Goal: Transaction & Acquisition: Purchase product/service

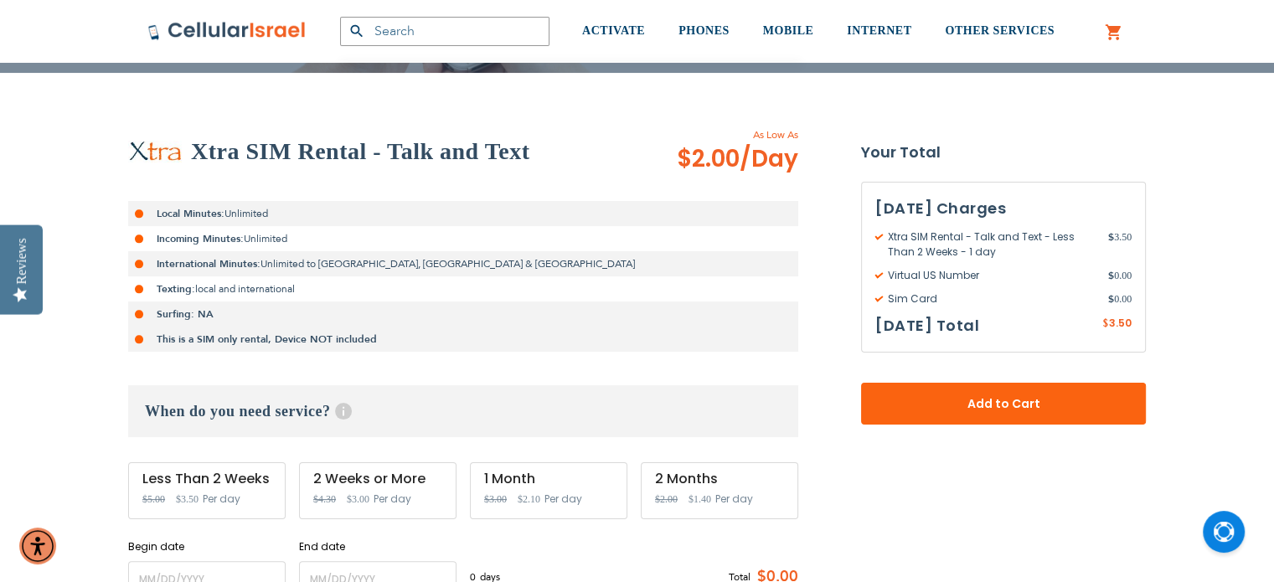
scroll to position [503, 0]
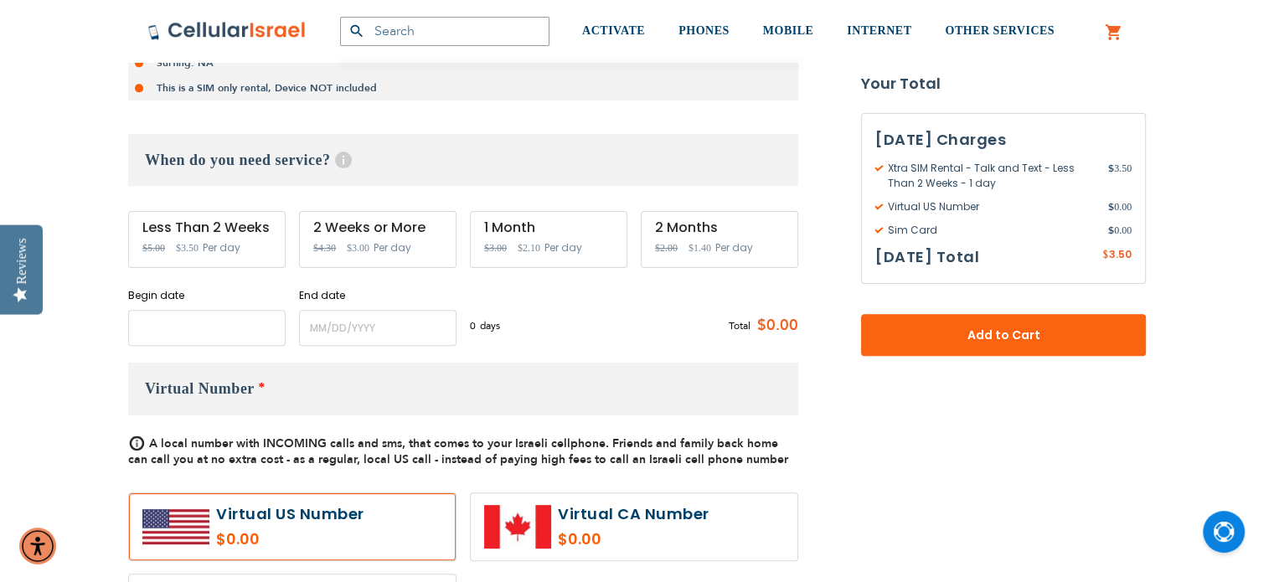
click at [228, 320] on input "name" at bounding box center [206, 328] width 157 height 36
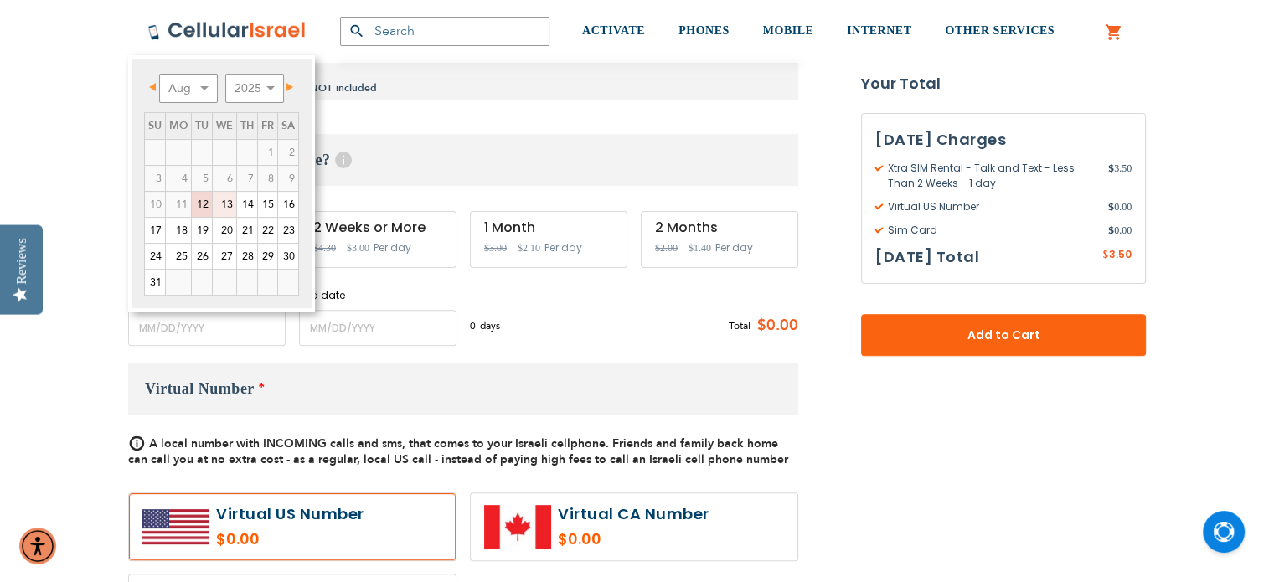
click at [224, 199] on link "13" at bounding box center [224, 204] width 23 height 25
type input "[DATE]"
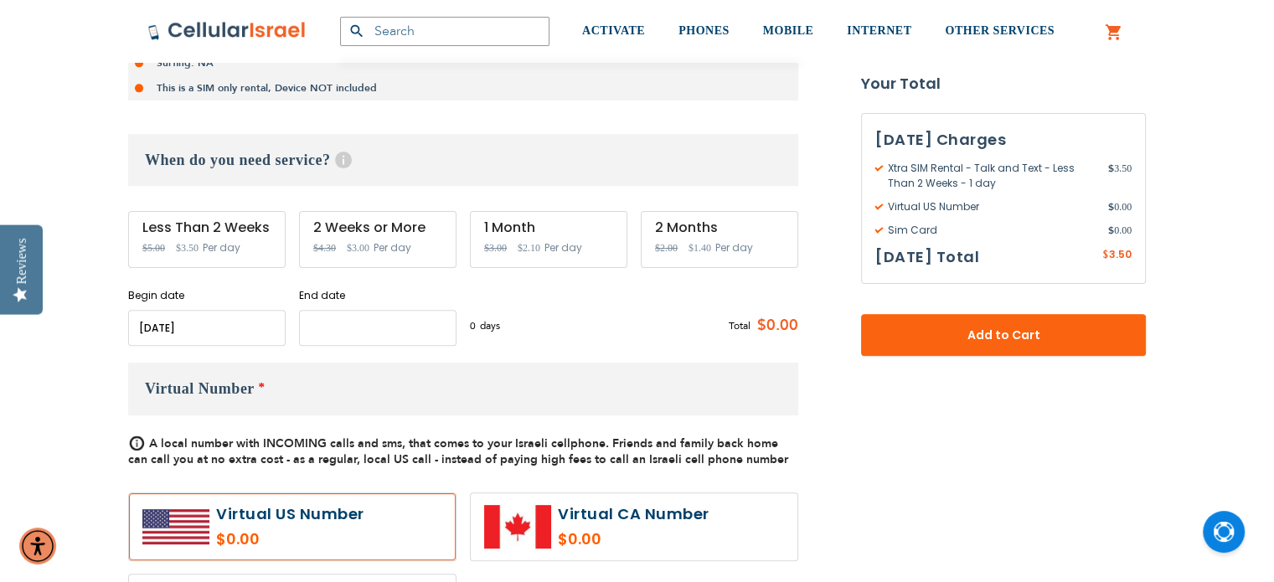
click at [343, 322] on input "name" at bounding box center [377, 328] width 157 height 36
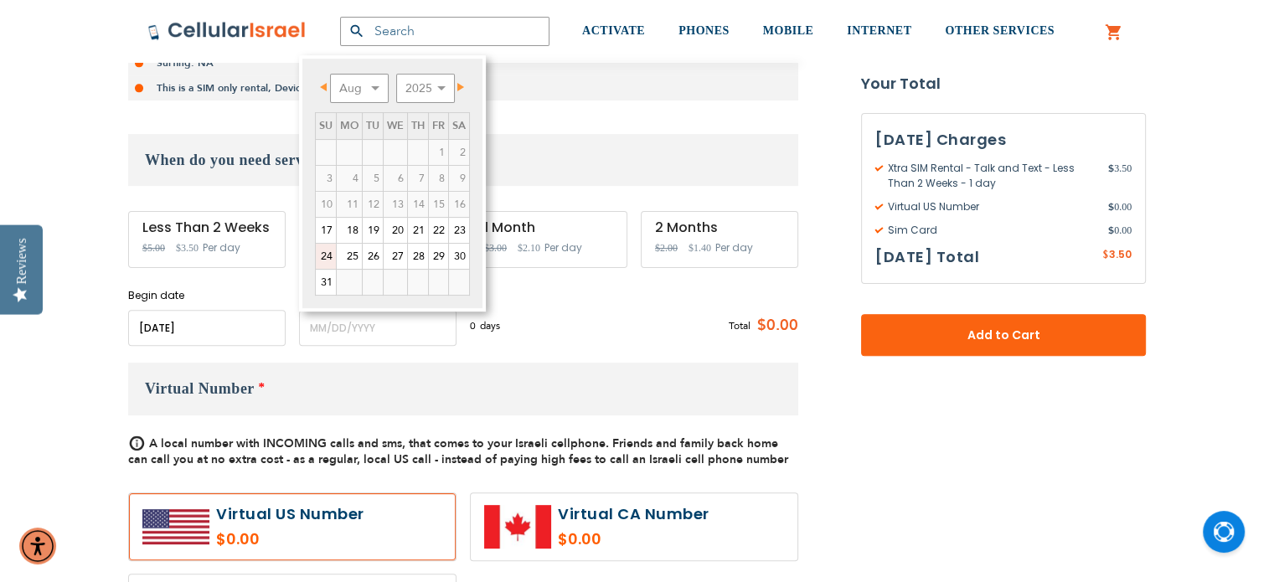
click at [327, 255] on link "24" at bounding box center [326, 256] width 20 height 25
type input "[DATE]"
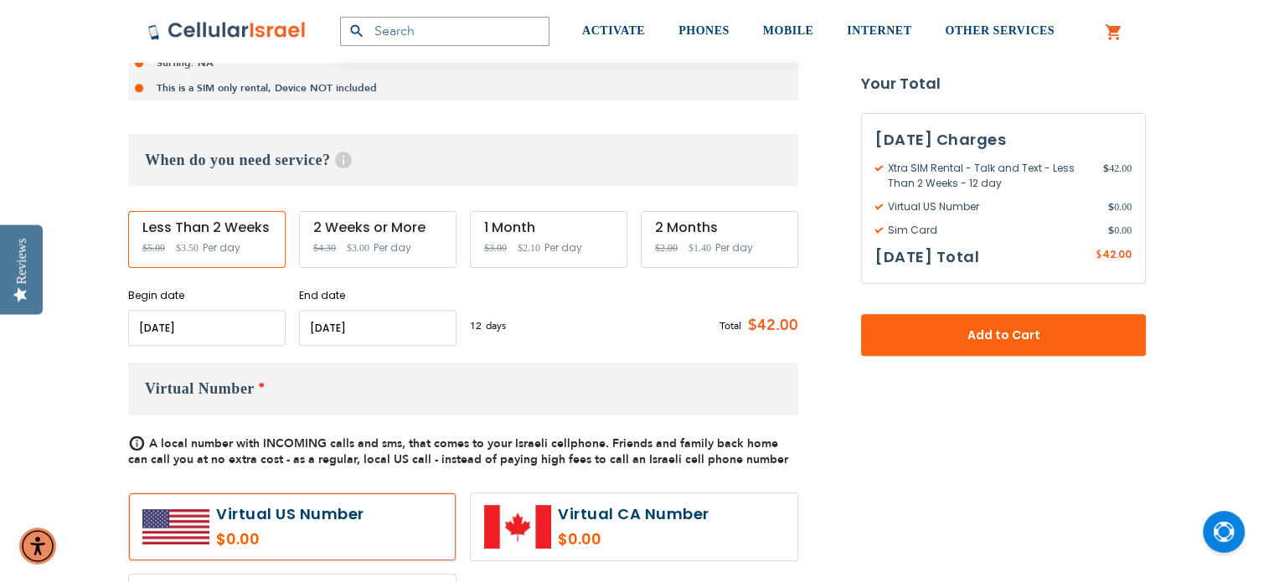
scroll to position [335, 0]
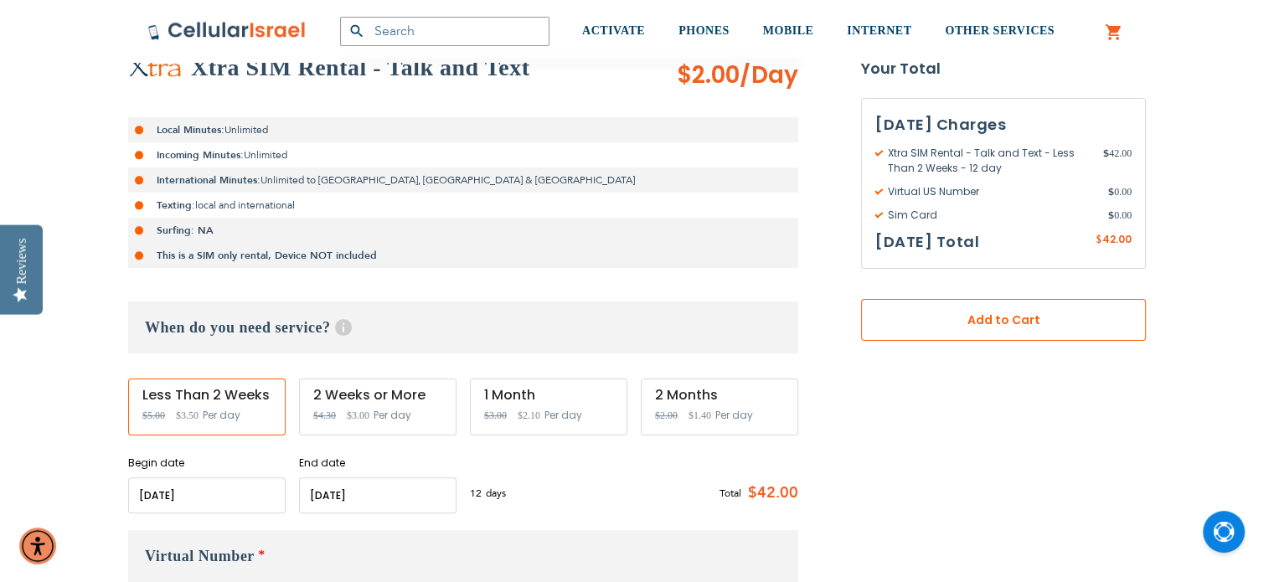
click at [965, 317] on span "Add to Cart" at bounding box center [1003, 321] width 174 height 18
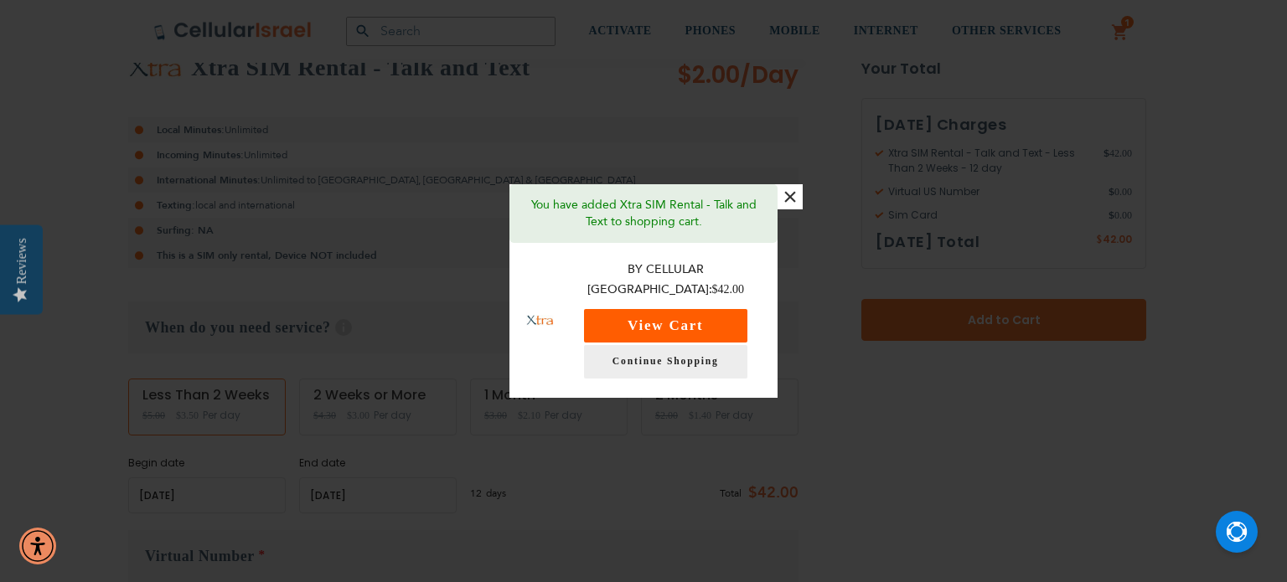
click at [624, 313] on button "View Cart" at bounding box center [665, 326] width 163 height 34
